Goal: Entertainment & Leisure: Consume media (video, audio)

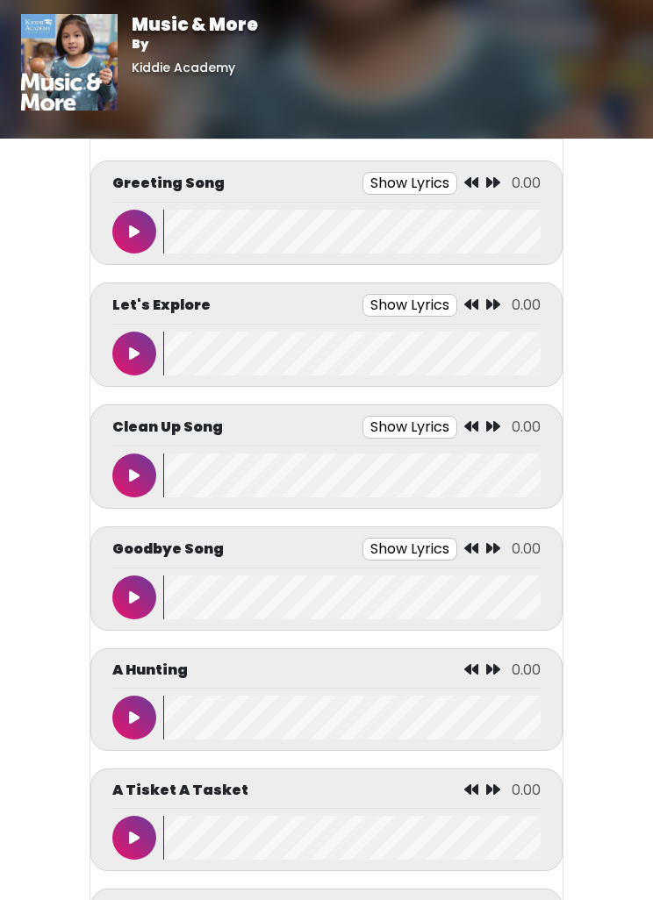
click at [141, 232] on button at bounding box center [134, 232] width 44 height 44
click at [142, 233] on button at bounding box center [134, 232] width 44 height 44
click at [152, 233] on button at bounding box center [134, 232] width 44 height 44
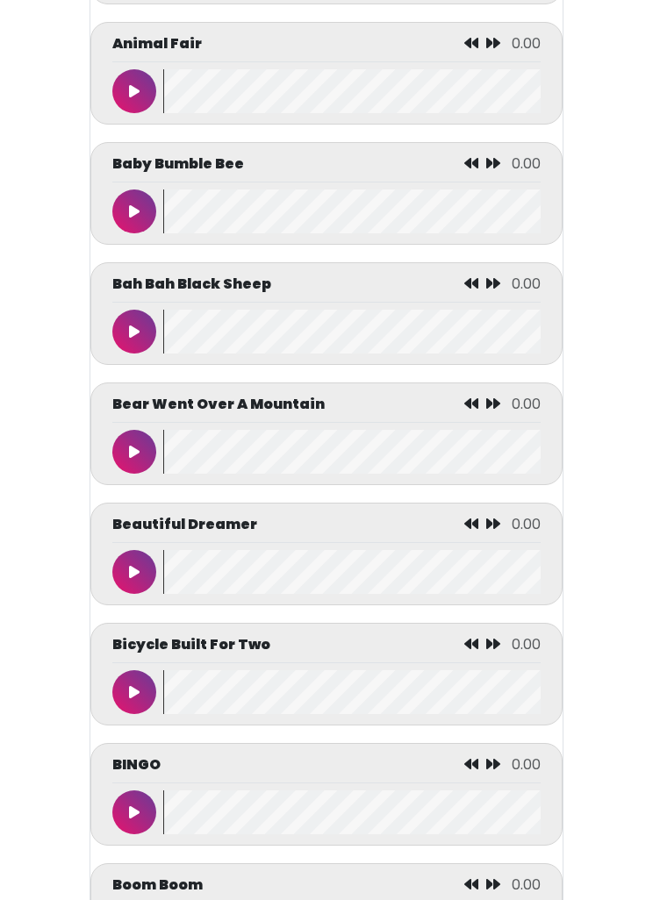
scroll to position [1107, 0]
click at [136, 225] on button at bounding box center [134, 212] width 44 height 44
click at [132, 207] on button at bounding box center [134, 212] width 44 height 44
click at [122, 215] on button at bounding box center [134, 212] width 44 height 44
click at [143, 217] on button at bounding box center [134, 212] width 44 height 44
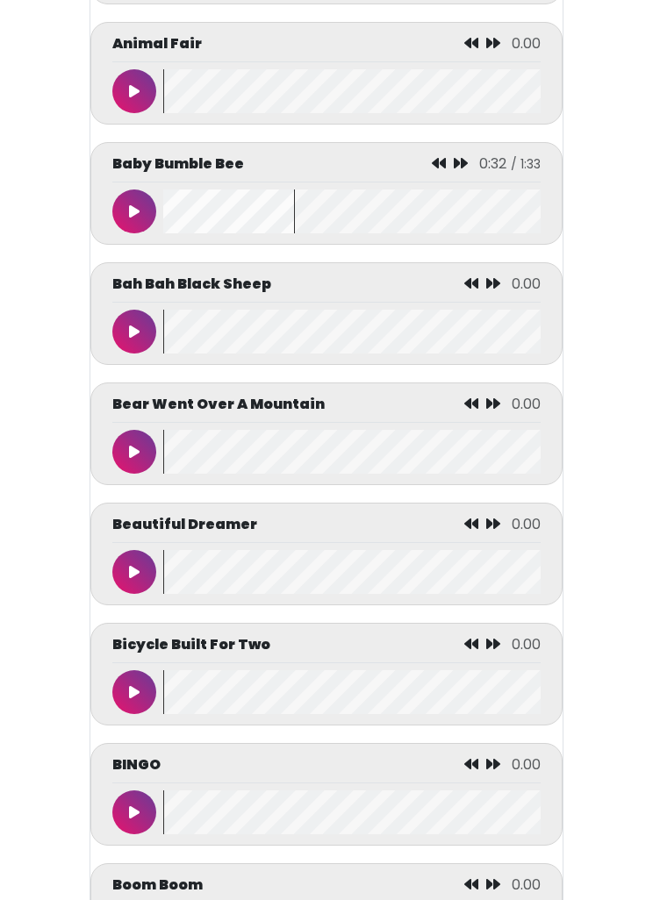
click at [144, 334] on button at bounding box center [134, 332] width 44 height 44
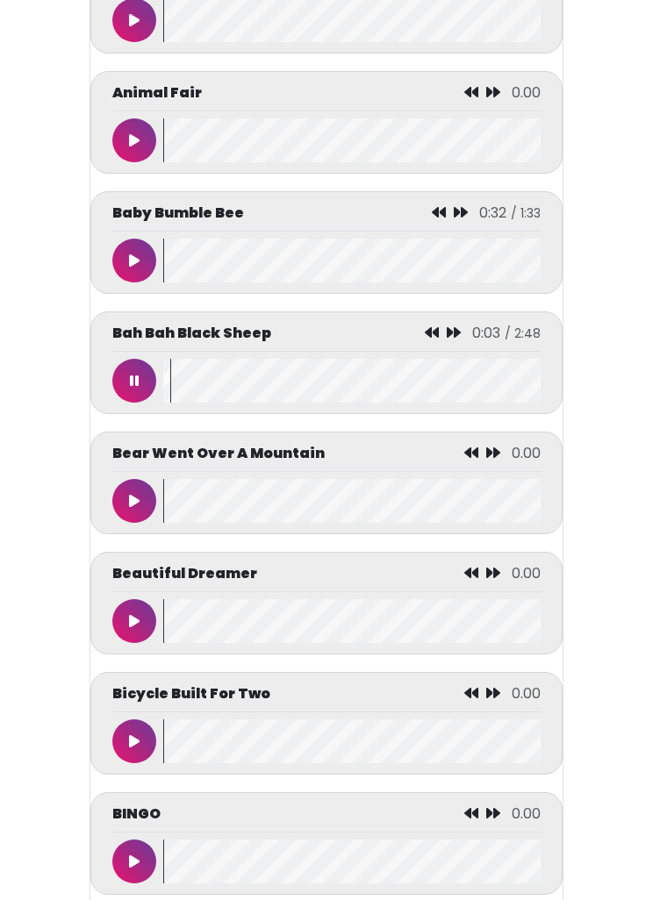
scroll to position [1057, 0]
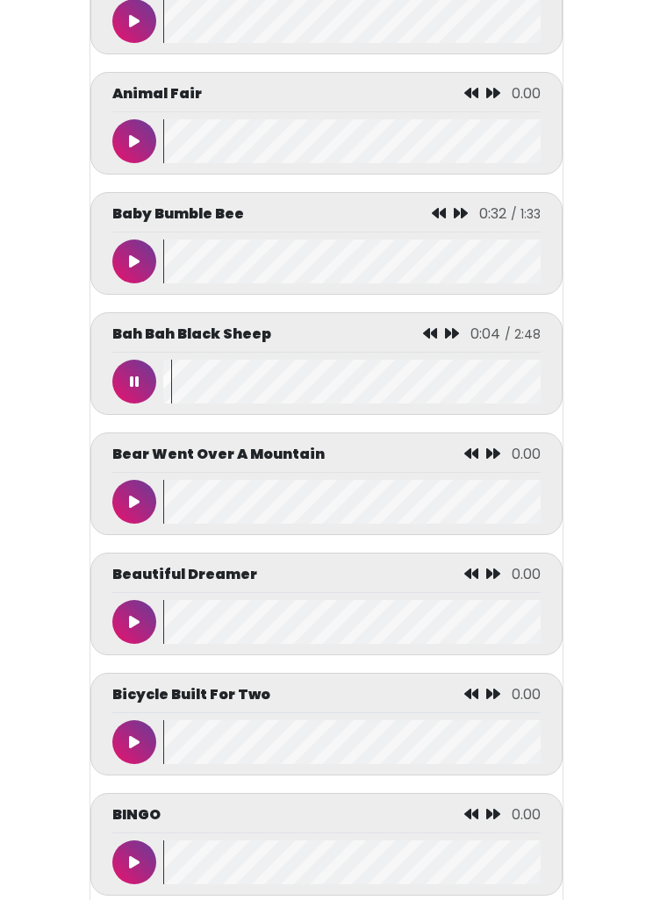
click at [452, 328] on div "Bah Bah Black Sheep 0:04 / 2:48" at bounding box center [326, 363] width 472 height 103
click at [454, 340] on icon at bounding box center [452, 333] width 14 height 14
click at [432, 340] on icon at bounding box center [435, 333] width 14 height 14
click at [427, 340] on icon at bounding box center [431, 333] width 14 height 14
click at [419, 336] on div "Bah Bah Black Sheep 0:00 / 2:48" at bounding box center [326, 338] width 428 height 29
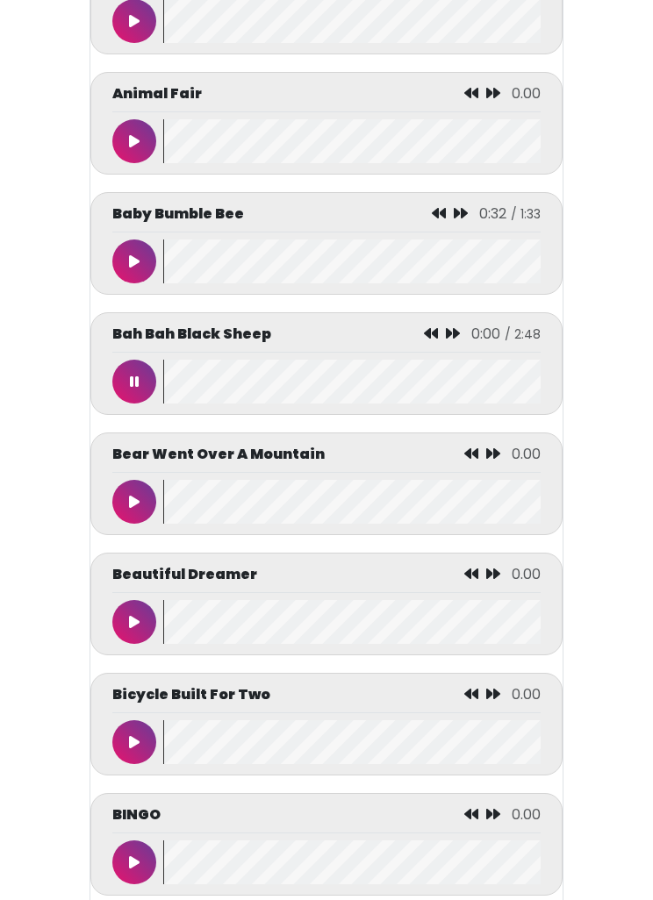
click at [135, 379] on button at bounding box center [134, 382] width 44 height 44
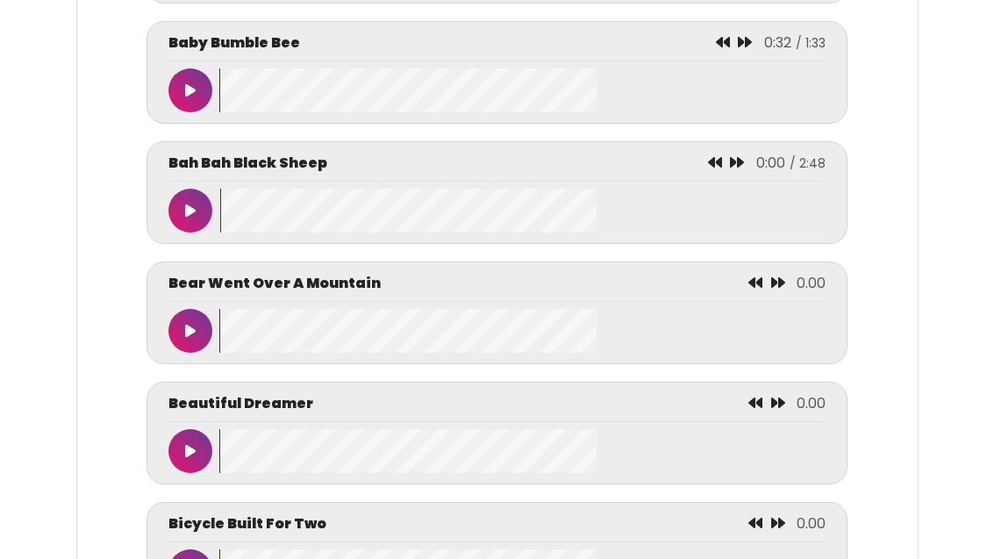
scroll to position [1295, 0]
click at [195, 447] on button at bounding box center [190, 451] width 44 height 44
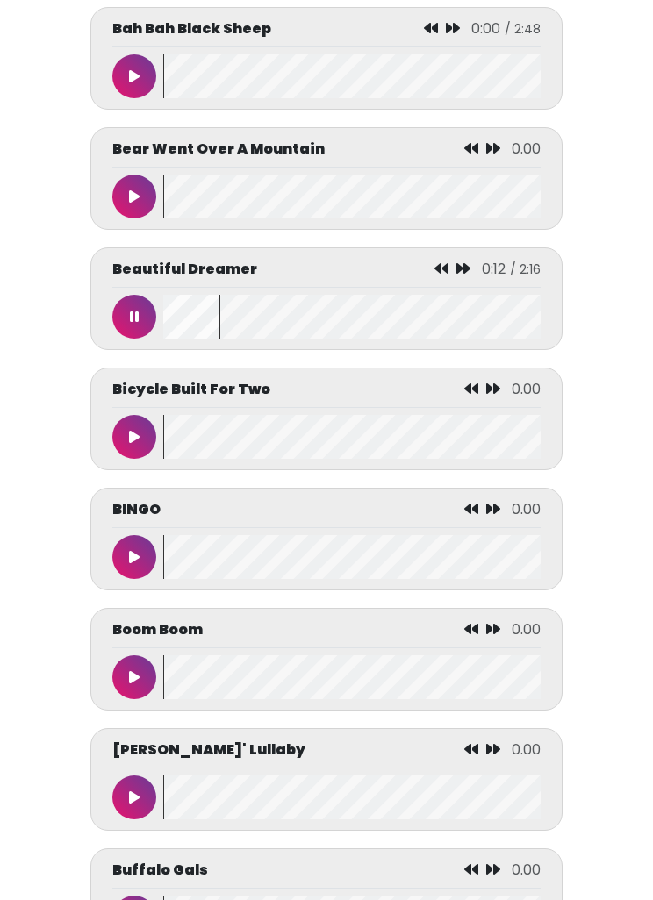
scroll to position [1363, 0]
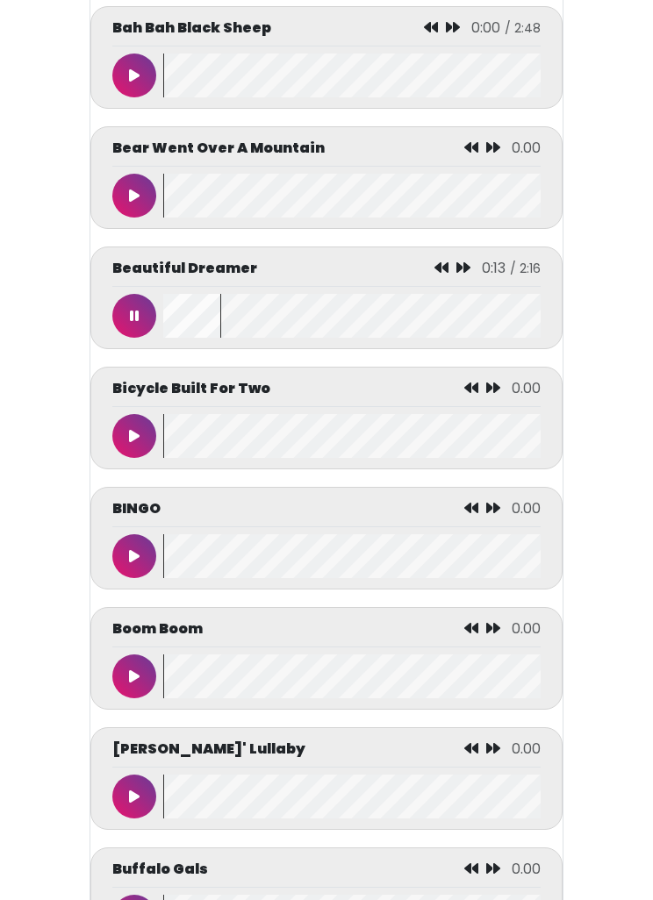
click at [143, 559] on button at bounding box center [134, 556] width 44 height 44
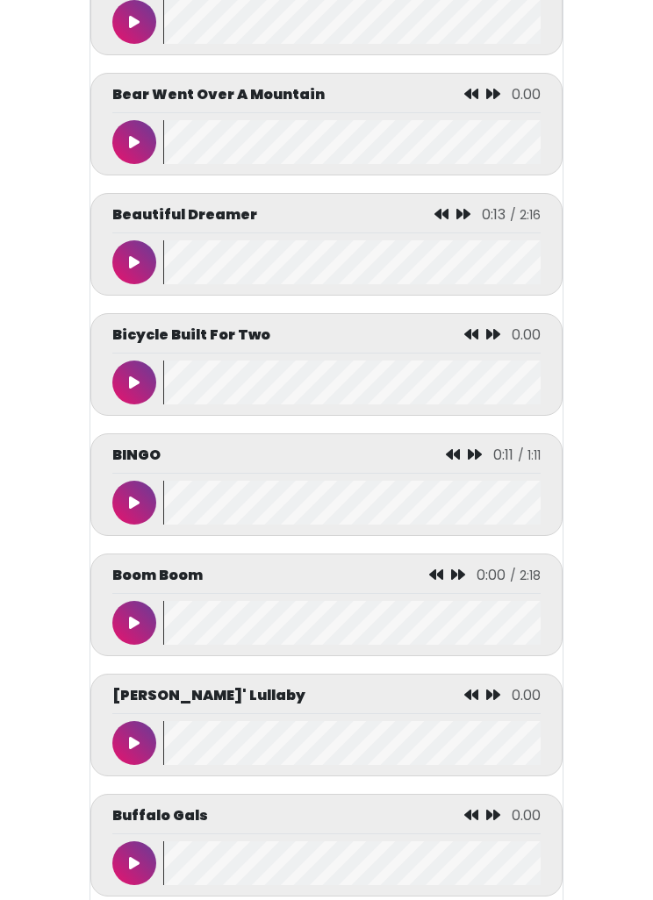
scroll to position [1419, 0]
